Goal: Information Seeking & Learning: Learn about a topic

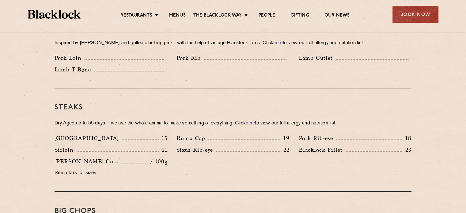
scroll to position [551, 0]
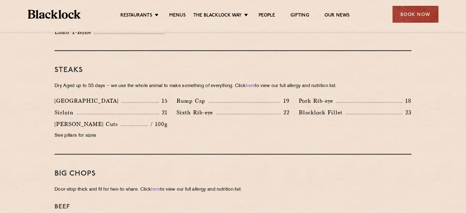
click at [268, 159] on div "Big Chops Door-stop-thick and fit for two-to-share. Click here to view our full…" at bounding box center [233, 211] width 357 height 115
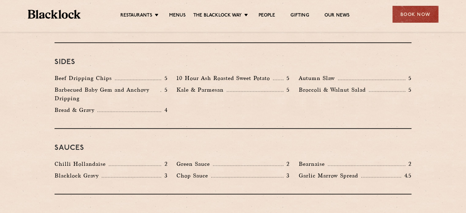
scroll to position [831, 0]
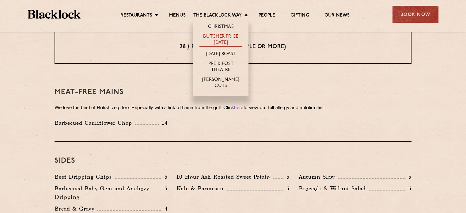
click at [221, 37] on link "Butcher Price [DATE]" at bounding box center [220, 40] width 43 height 13
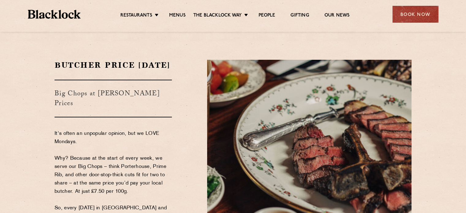
drag, startPoint x: 156, startPoint y: 64, endPoint x: 161, endPoint y: 55, distance: 10.0
click at [157, 65] on h2 "Butcher Price [DATE]" at bounding box center [113, 65] width 117 height 11
click at [191, 69] on div "Butcher Price [DATE] Big Chops at [PERSON_NAME] Prices It's often an unpopular …" at bounding box center [126, 186] width 153 height 253
click at [166, 68] on h2 "Butcher Price [DATE]" at bounding box center [113, 65] width 117 height 11
